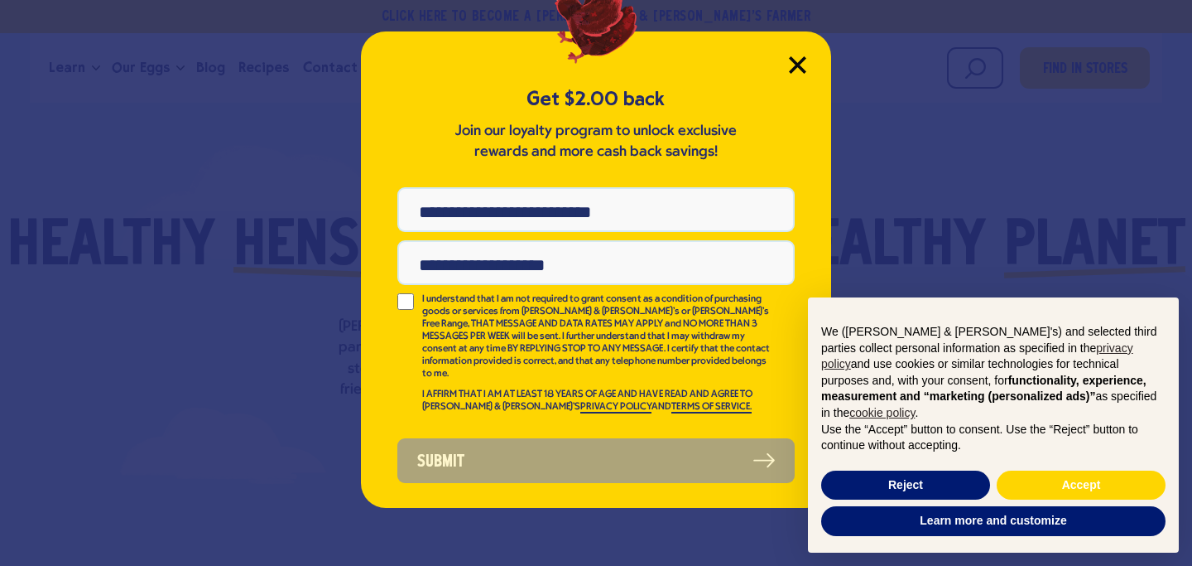
click at [801, 61] on icon "Close Modal" at bounding box center [797, 64] width 15 height 15
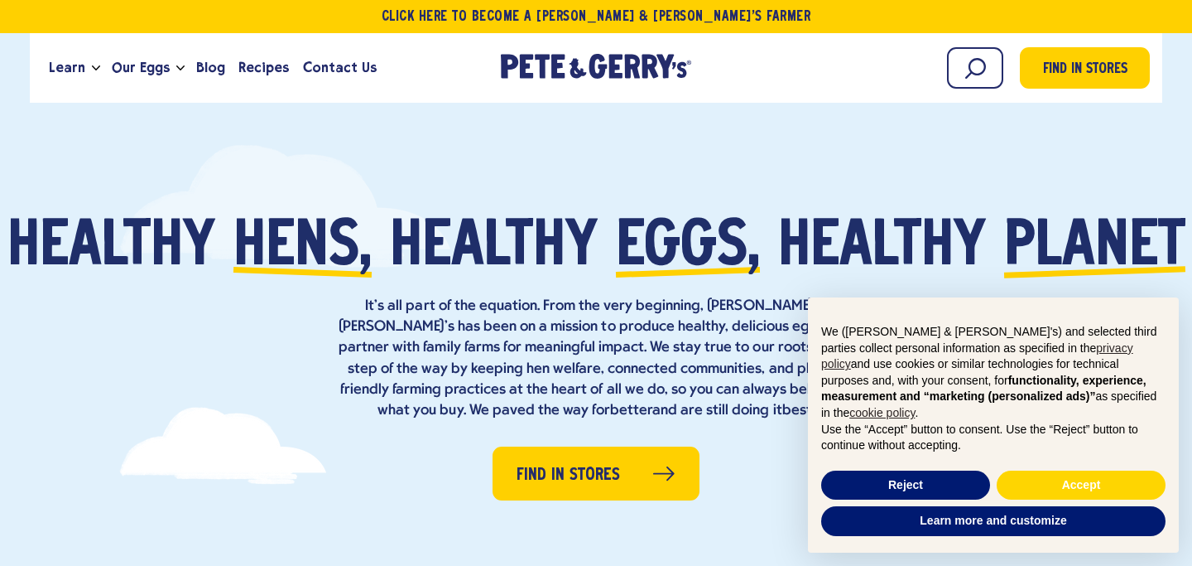
click at [1188, 65] on header "Click Here To Become a [PERSON_NAME] & [PERSON_NAME]’s Farmer Learn Our Hens Ou…" at bounding box center [596, 51] width 1192 height 103
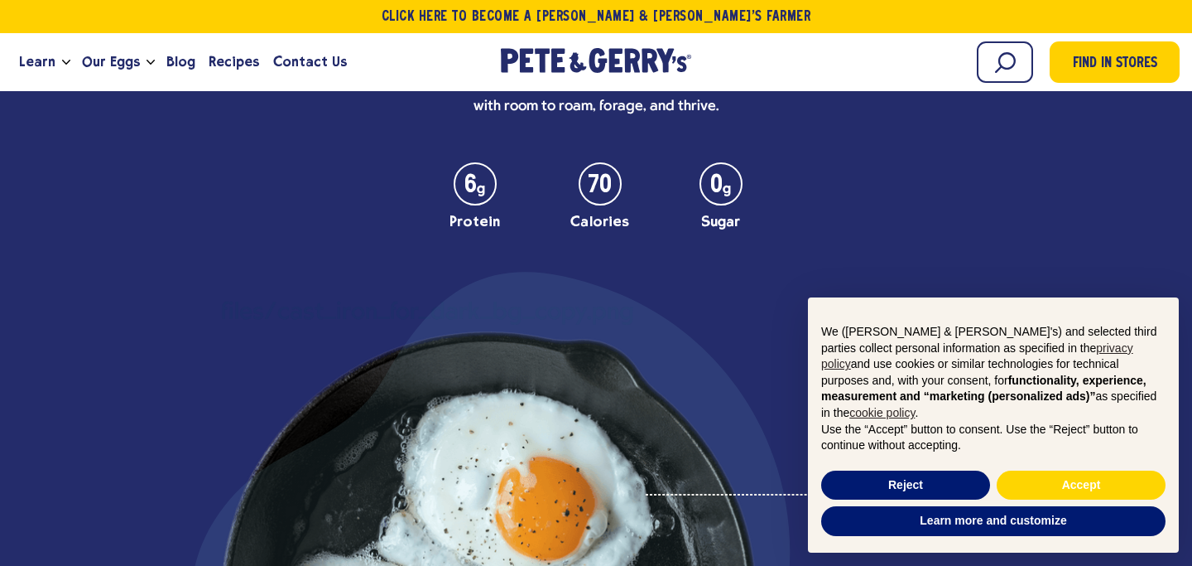
scroll to position [4562, 0]
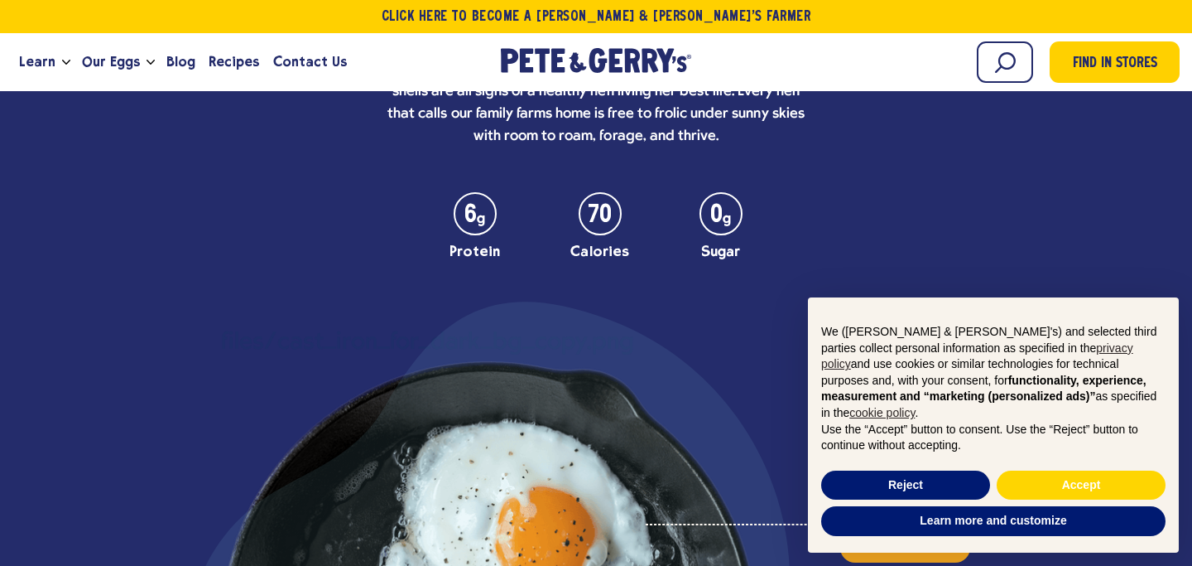
click at [1129, 346] on p "We ([PERSON_NAME] & [PERSON_NAME]'s) and selected third parties collect persona…" at bounding box center [993, 373] width 344 height 98
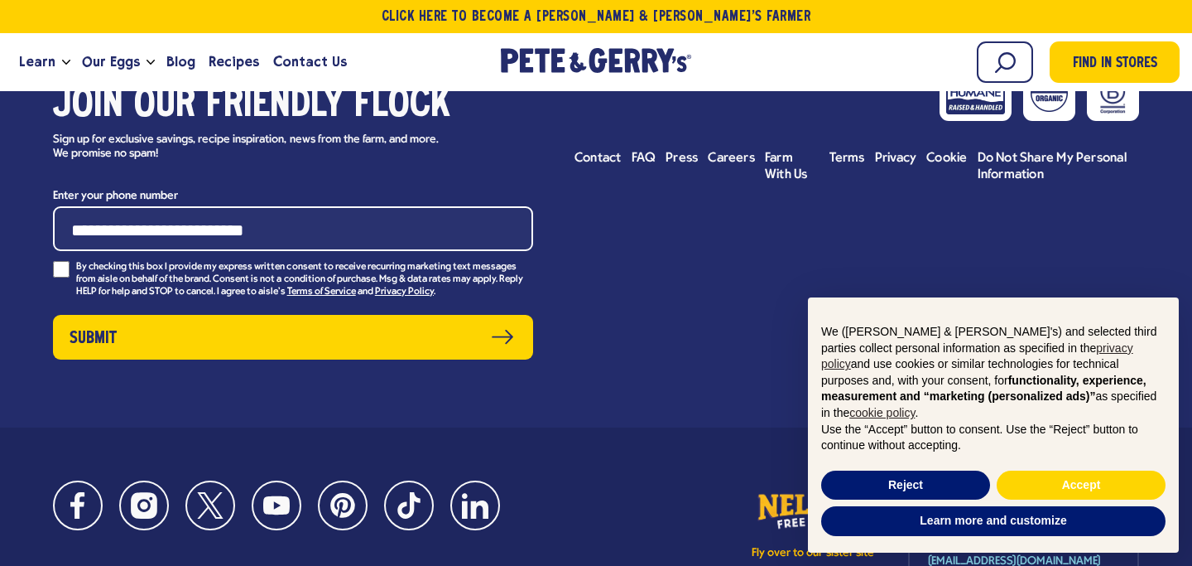
scroll to position [7469, 0]
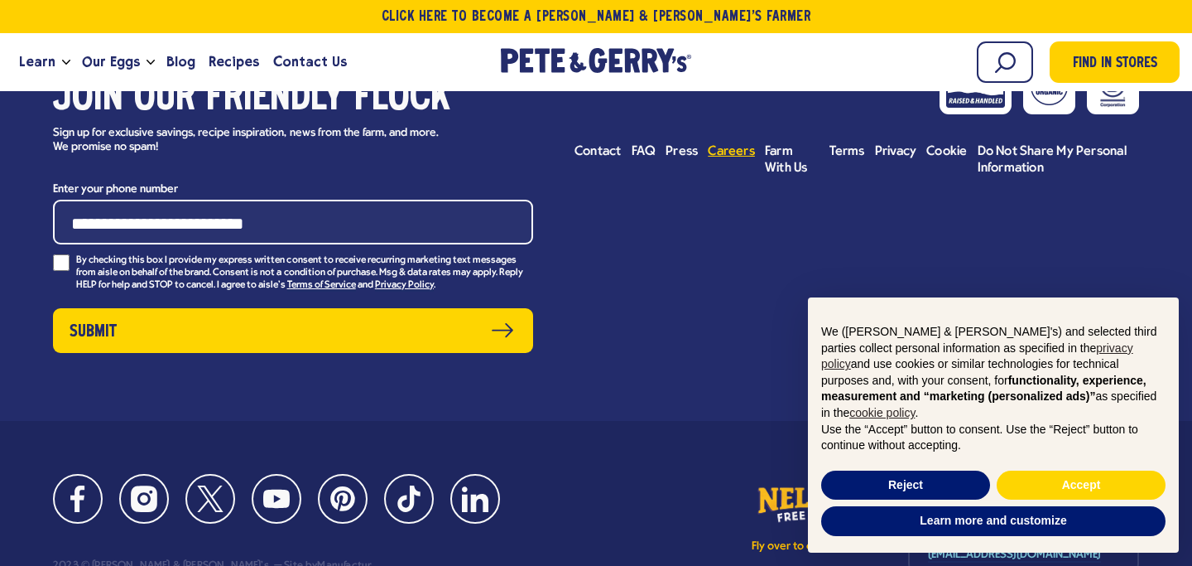
click at [739, 145] on span "Careers" at bounding box center [731, 151] width 47 height 13
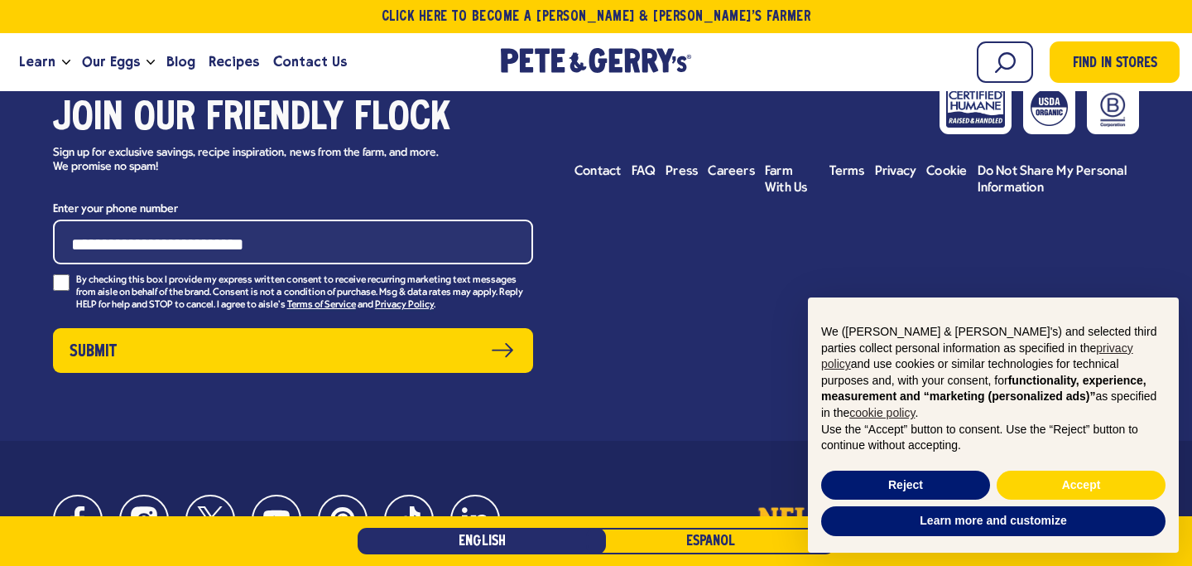
scroll to position [5561, 0]
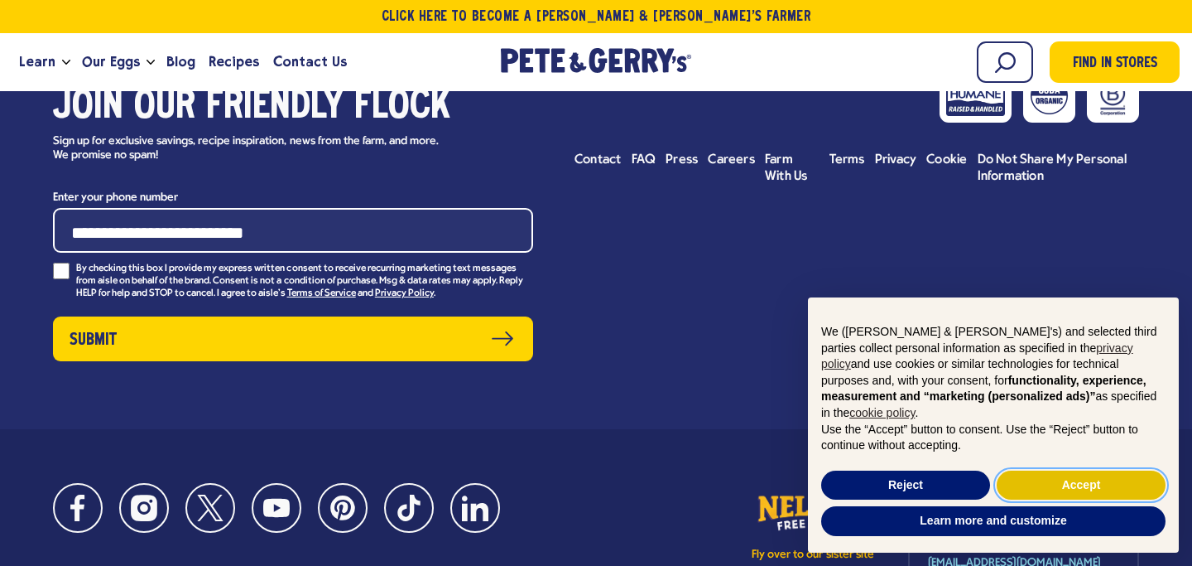
click at [1039, 491] on button "Accept" at bounding box center [1081, 485] width 169 height 30
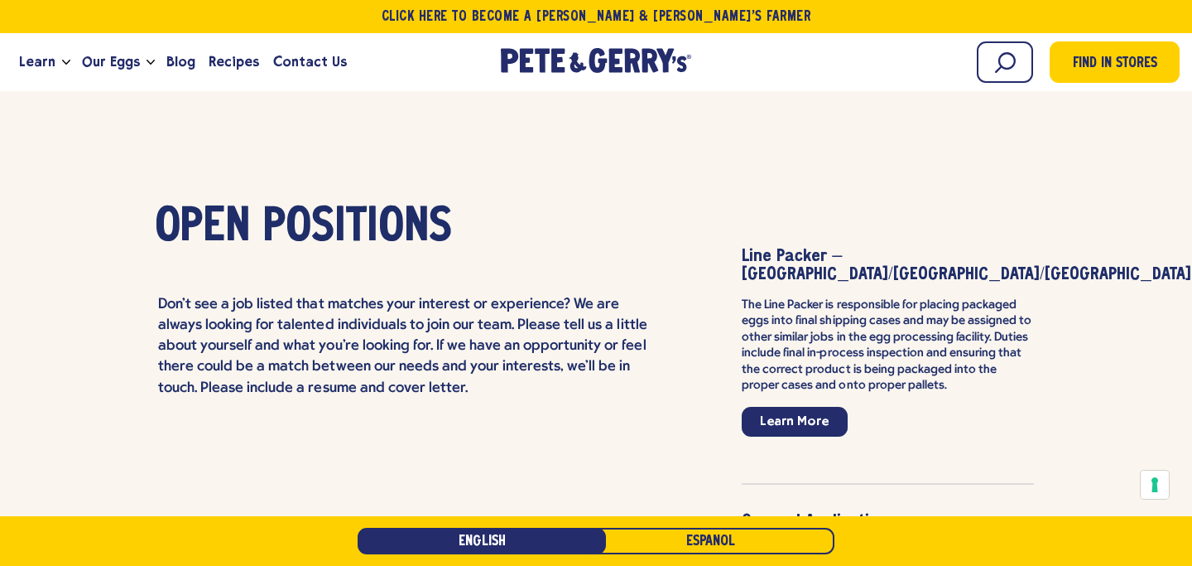
scroll to position [3726, 0]
